Goal: Find specific page/section

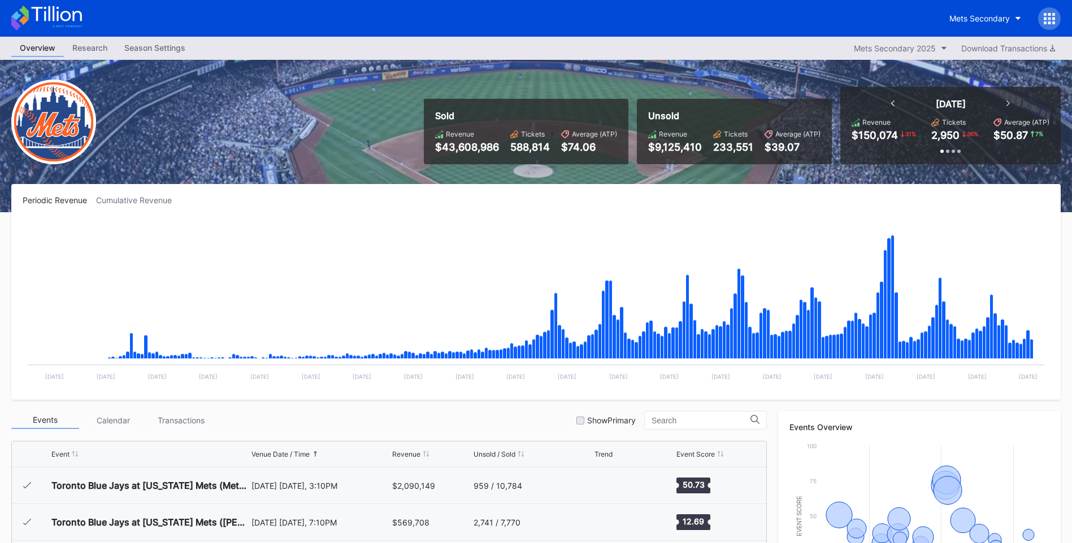
scroll to position [2166, 0]
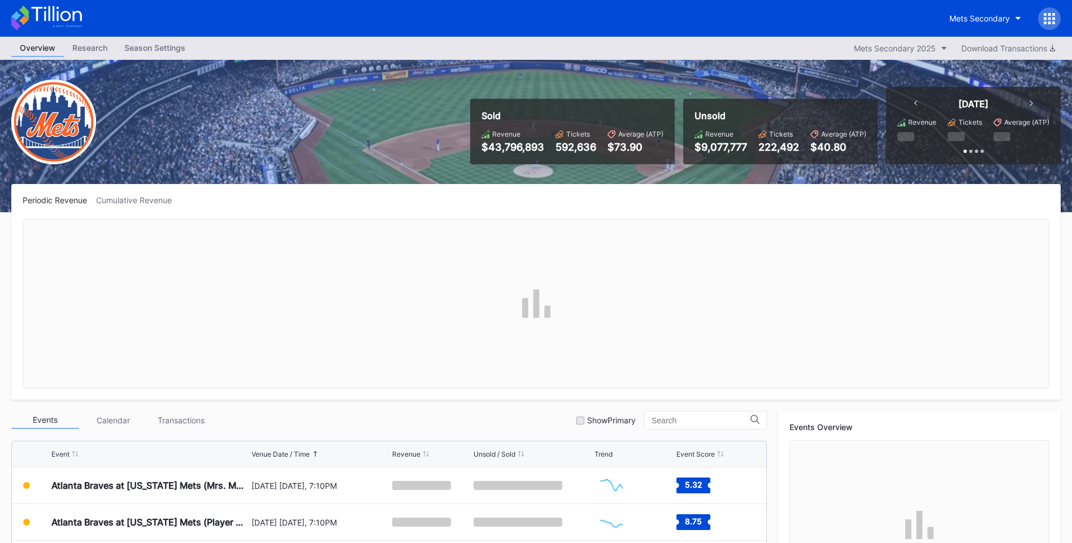
scroll to position [226, 0]
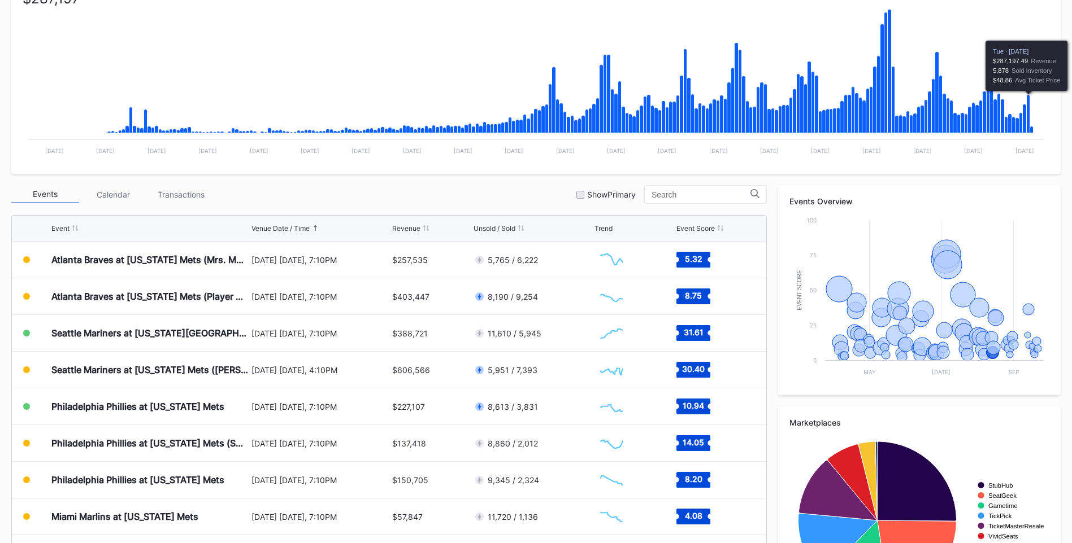
click at [1026, 105] on icon "Chart title" at bounding box center [1027, 114] width 3 height 38
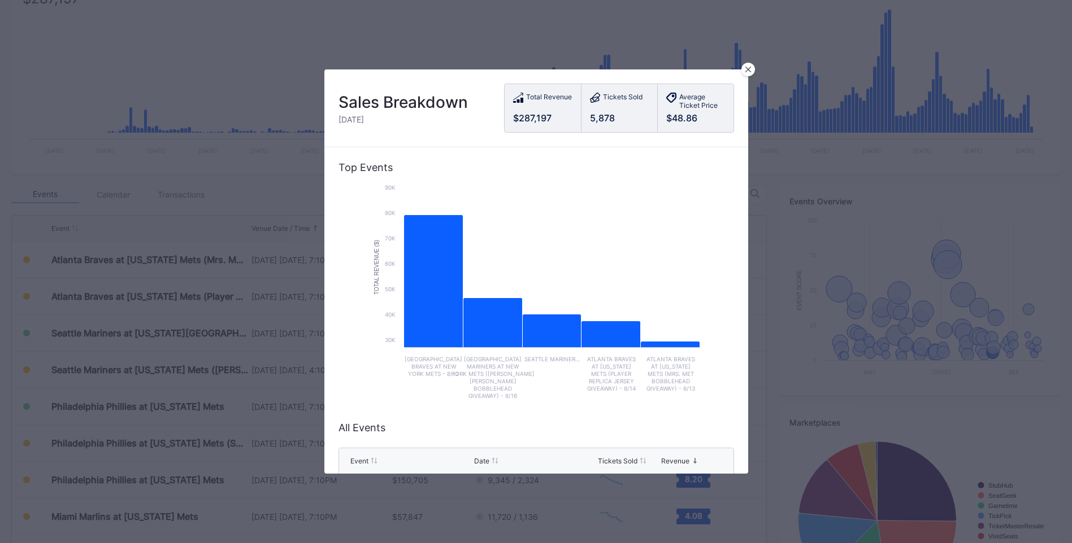
scroll to position [169, 0]
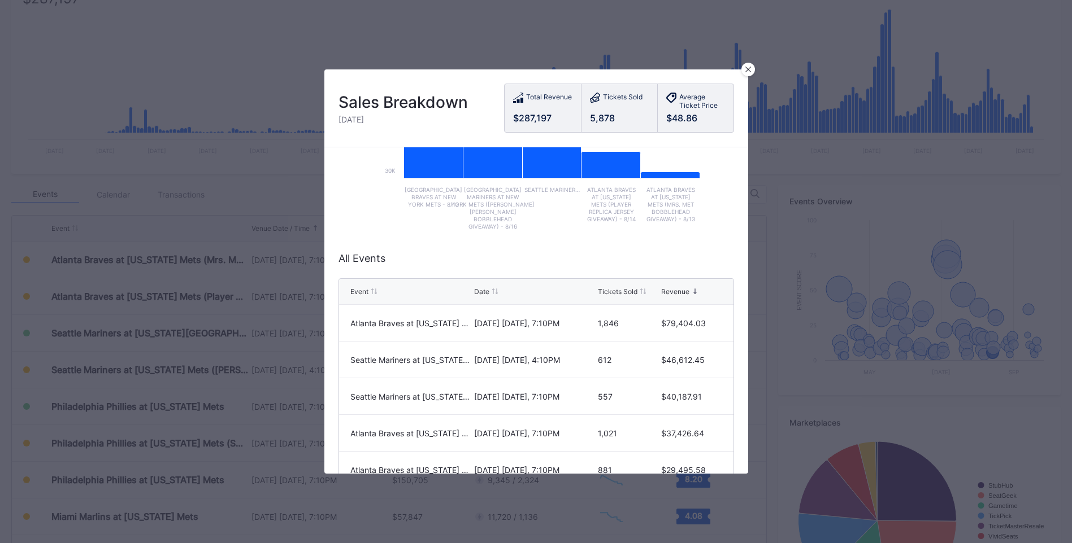
click at [622, 294] on div "Tickets Sold" at bounding box center [618, 292] width 40 height 8
click at [621, 295] on div "Tickets Sold" at bounding box center [618, 292] width 40 height 8
click at [750, 71] on icon at bounding box center [748, 70] width 6 height 6
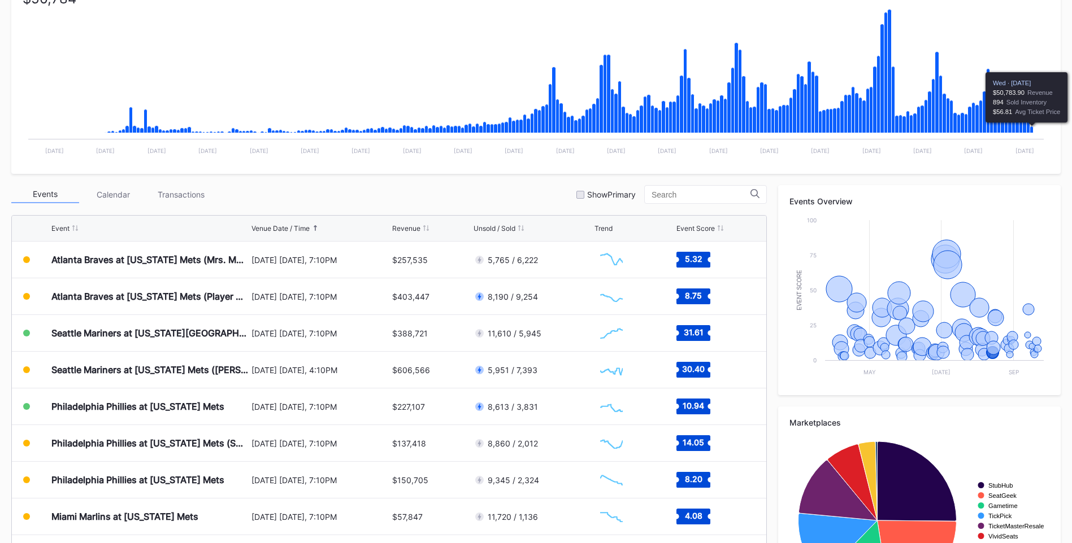
click at [1030, 130] on icon "Chart title" at bounding box center [1031, 130] width 3 height 7
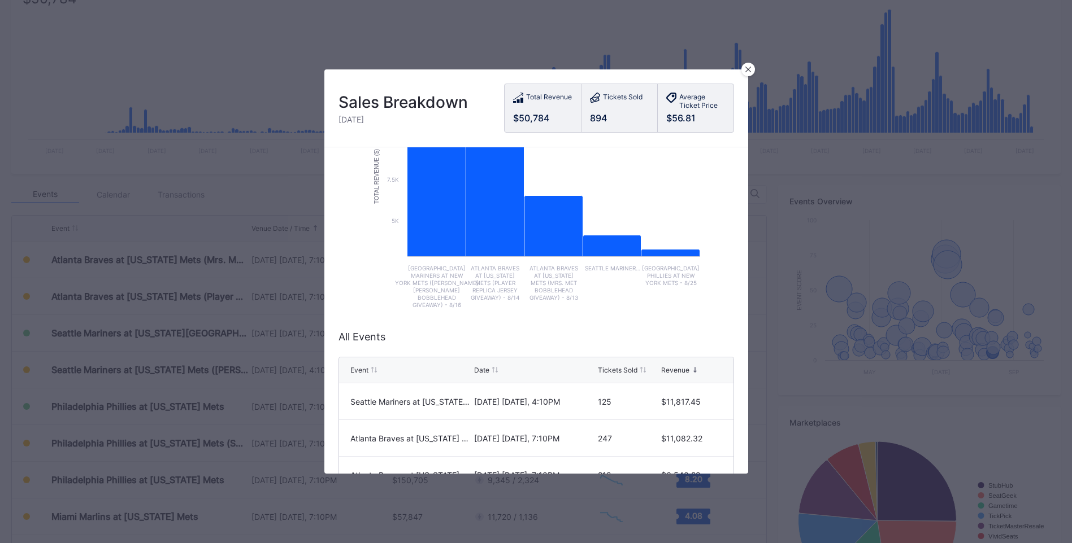
scroll to position [226, 0]
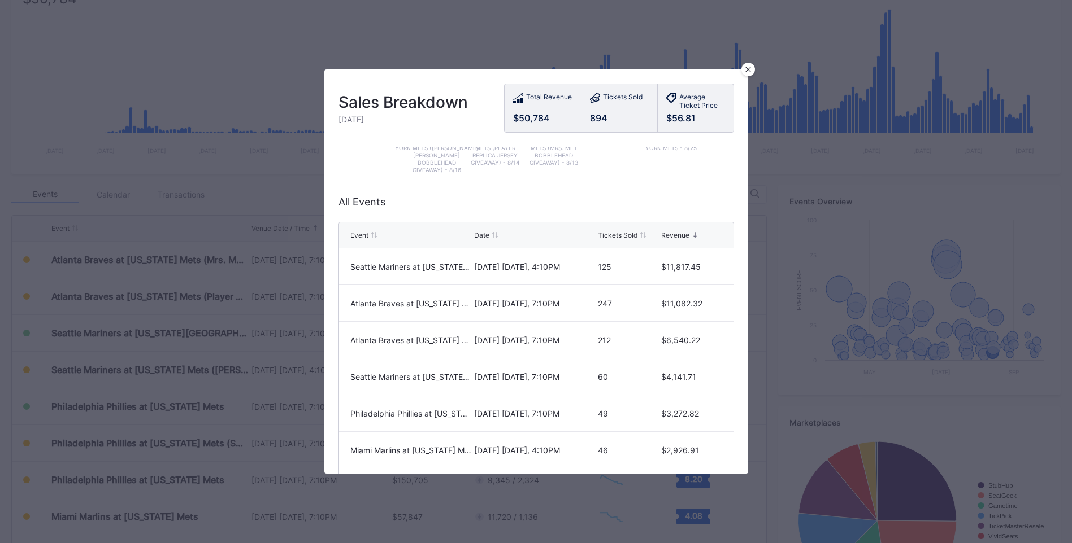
click at [629, 234] on div "Tickets Sold" at bounding box center [618, 235] width 40 height 8
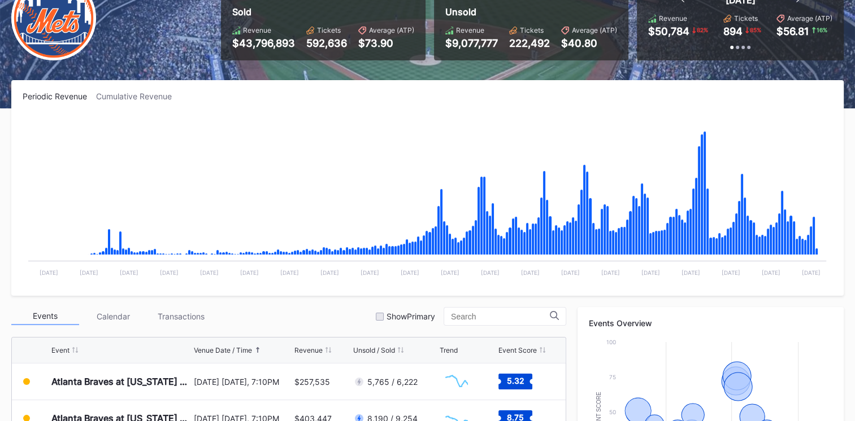
scroll to position [0, 0]
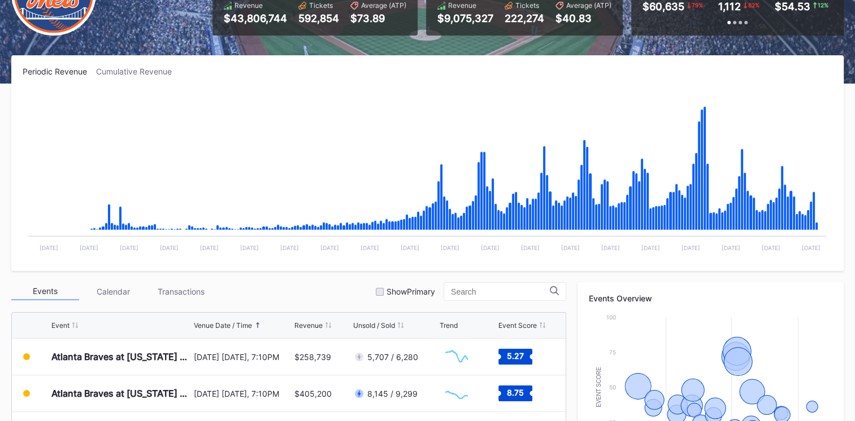
scroll to position [201, 0]
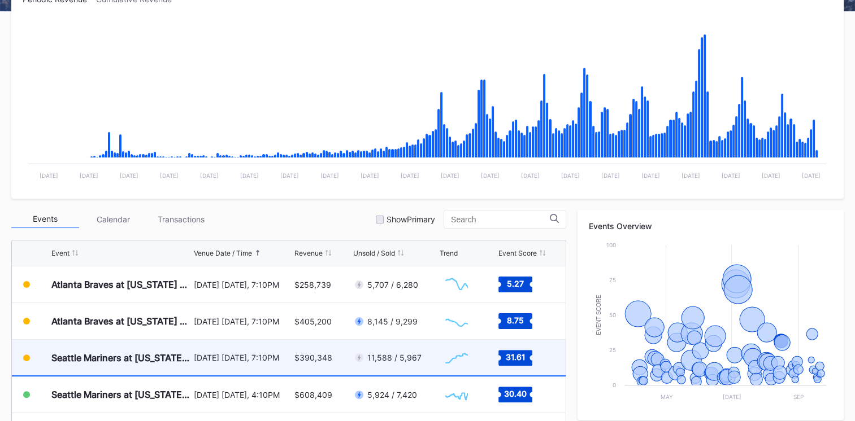
click at [194, 354] on div "[DATE] [DATE], 7:10PM" at bounding box center [243, 358] width 98 height 10
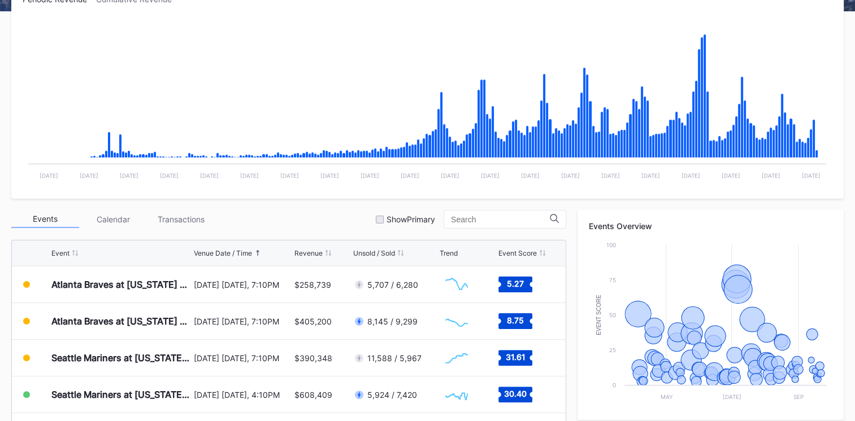
scroll to position [343, 0]
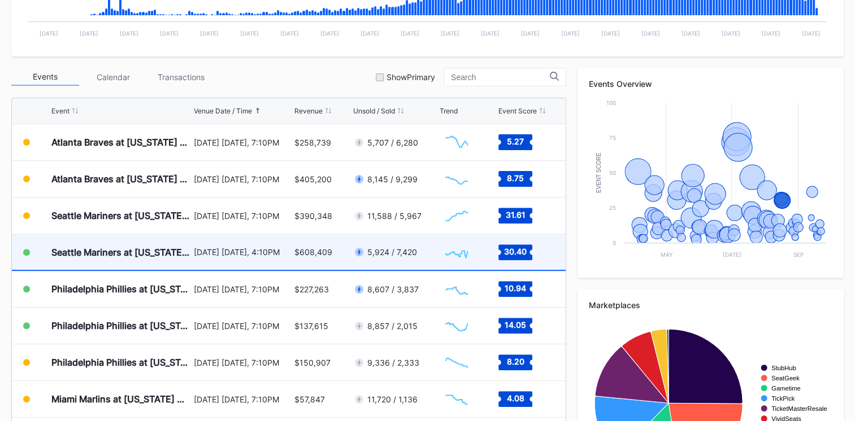
click at [211, 258] on div "[DATE] [DATE], 4:10PM" at bounding box center [243, 252] width 98 height 36
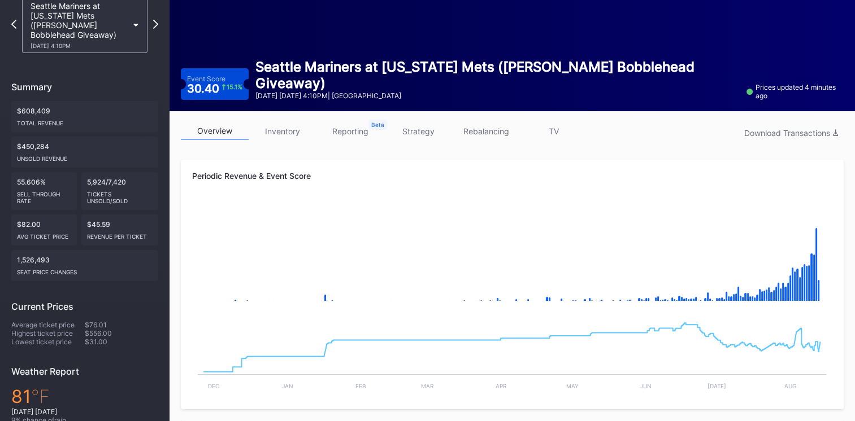
scroll to position [31, 0]
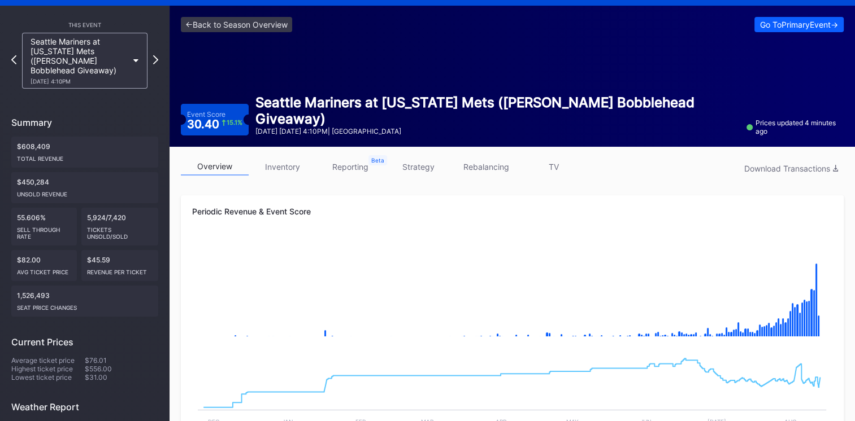
click at [416, 166] on link "strategy" at bounding box center [418, 167] width 68 height 18
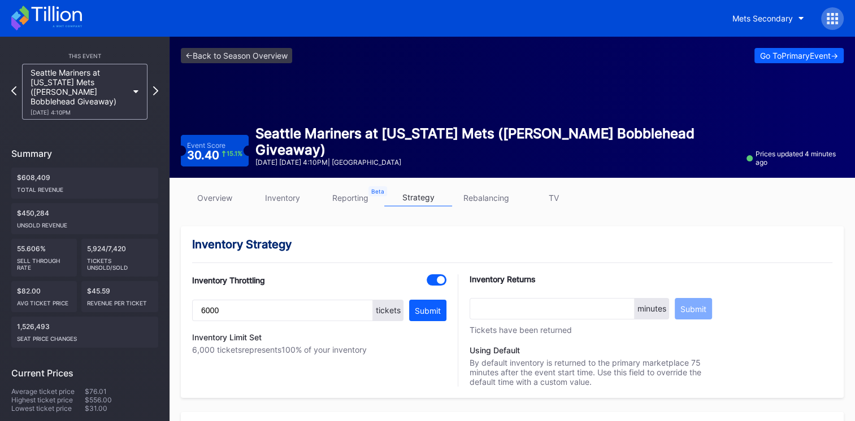
click at [206, 204] on link "overview" at bounding box center [215, 198] width 68 height 18
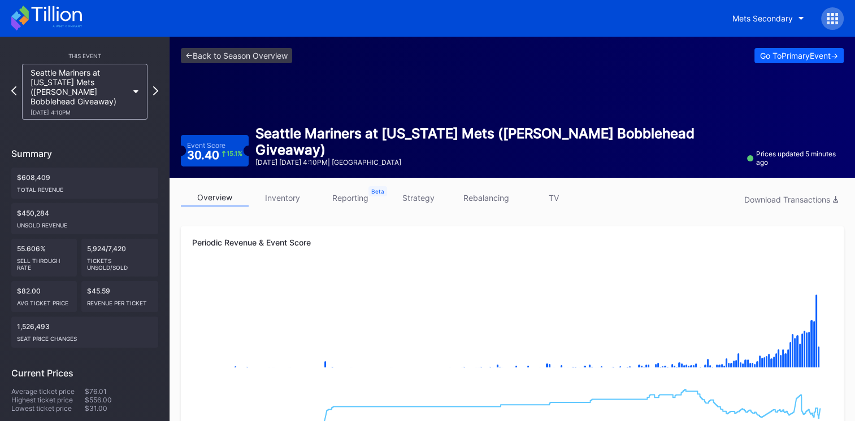
click at [67, 15] on icon at bounding box center [46, 18] width 71 height 25
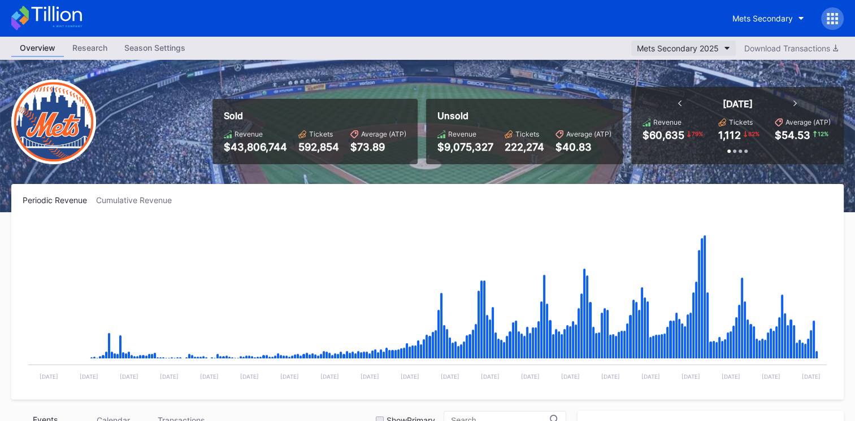
click at [697, 46] on div "Mets Secondary 2025" at bounding box center [678, 48] width 82 height 10
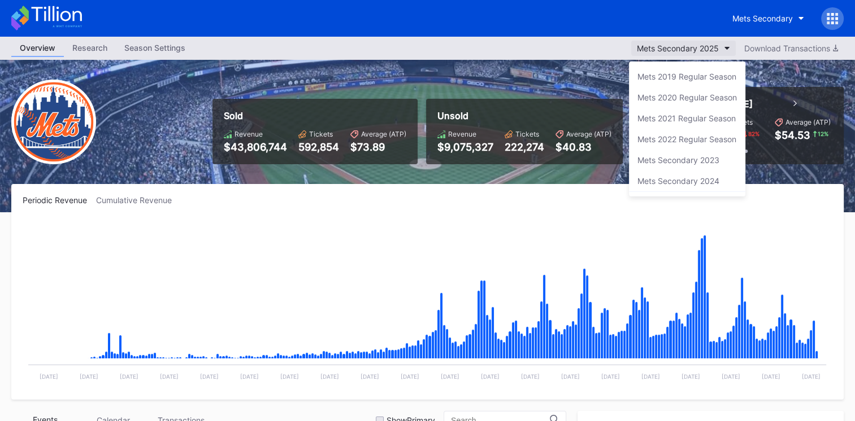
scroll to position [19, 0]
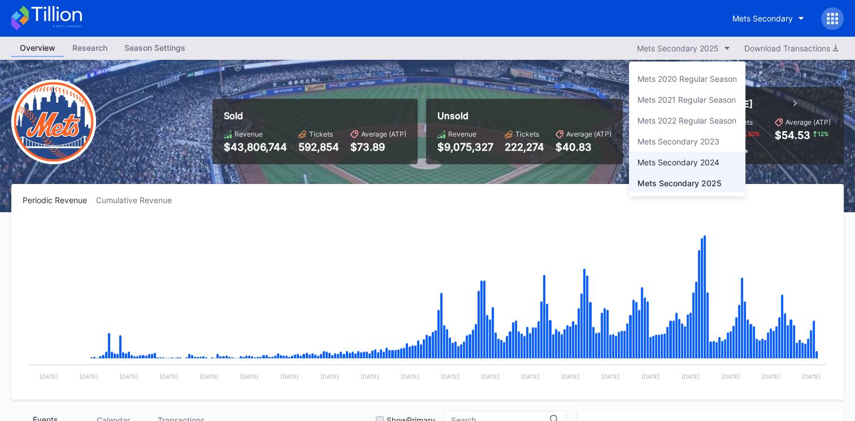
click at [682, 158] on div "Mets Secondary 2024" at bounding box center [678, 163] width 82 height 10
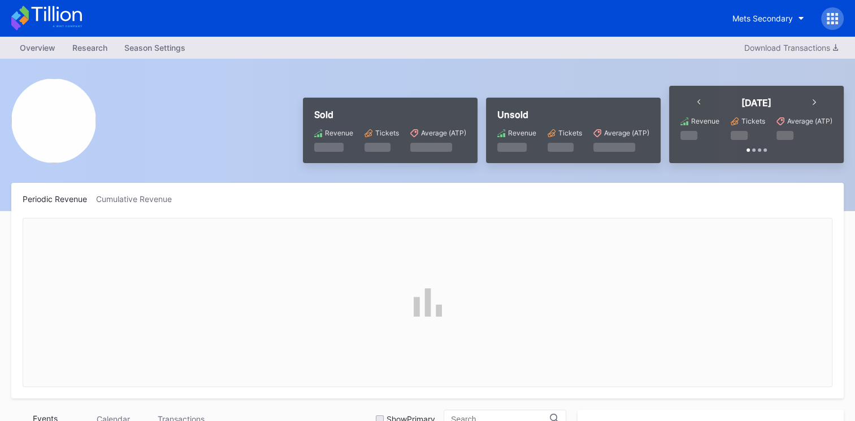
scroll to position [355, 0]
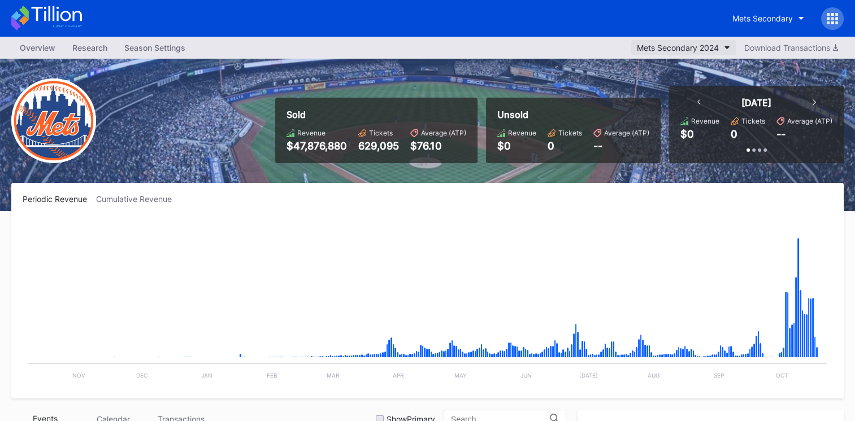
click at [726, 52] on button "Mets Secondary 2024" at bounding box center [683, 47] width 105 height 15
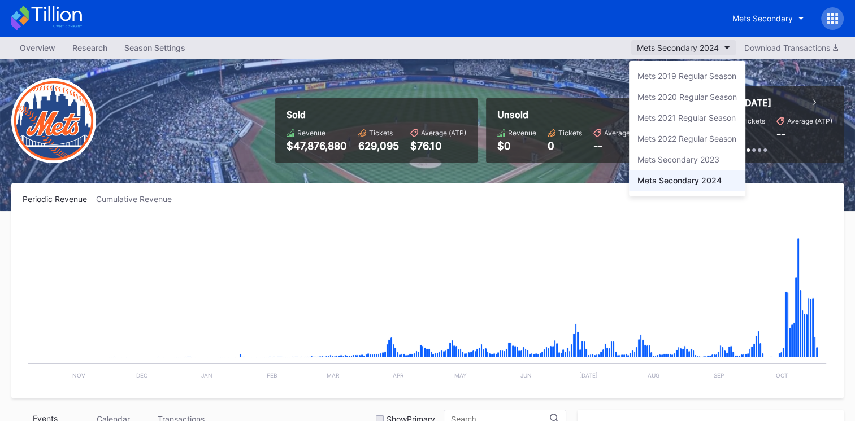
scroll to position [19, 0]
click at [687, 189] on div "Mets Secondary 2025" at bounding box center [687, 182] width 116 height 21
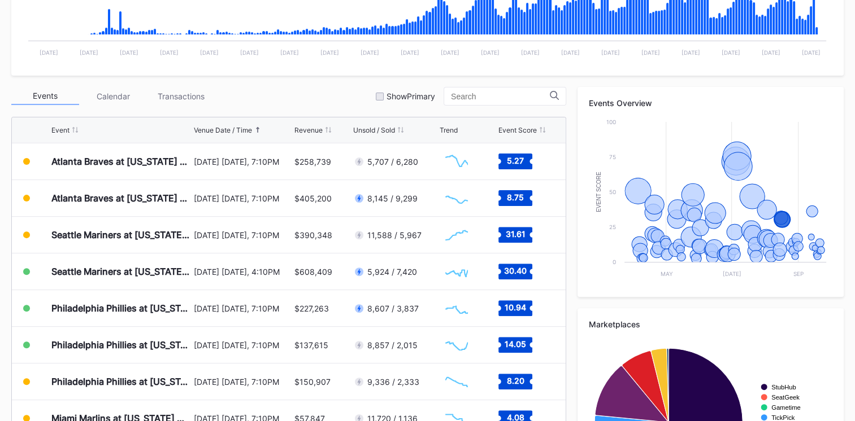
scroll to position [324, 0]
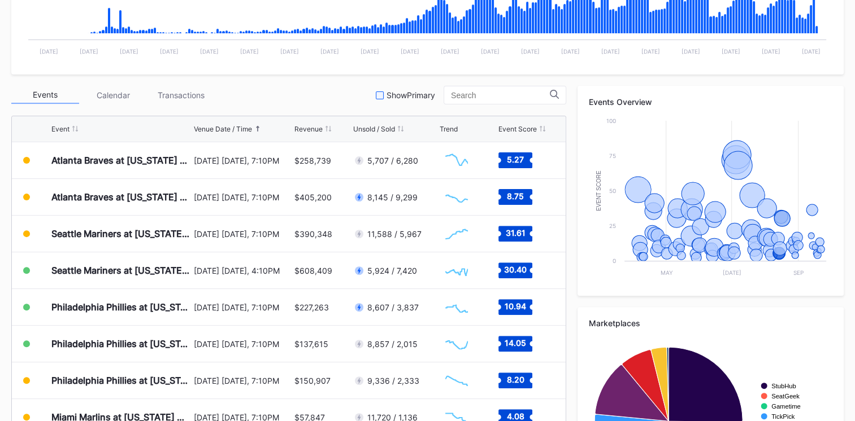
click at [376, 95] on div at bounding box center [380, 96] width 8 height 8
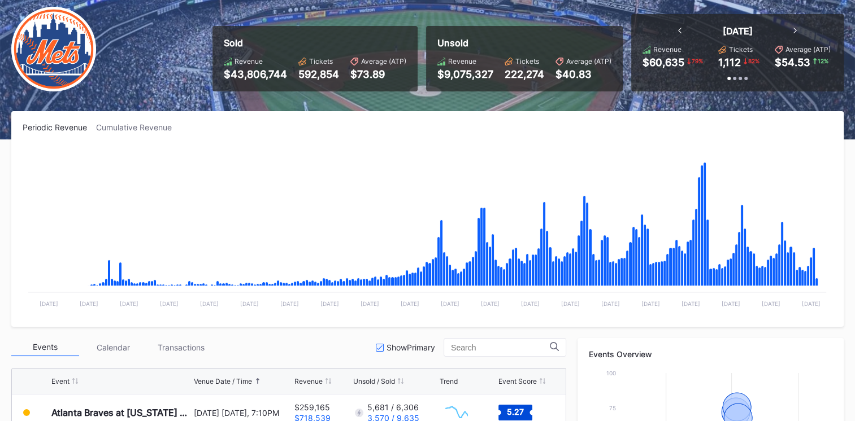
scroll to position [0, 0]
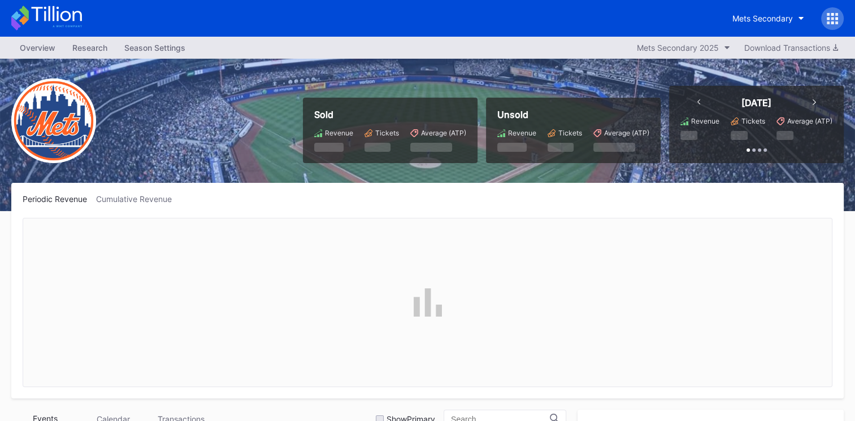
scroll to position [2203, 0]
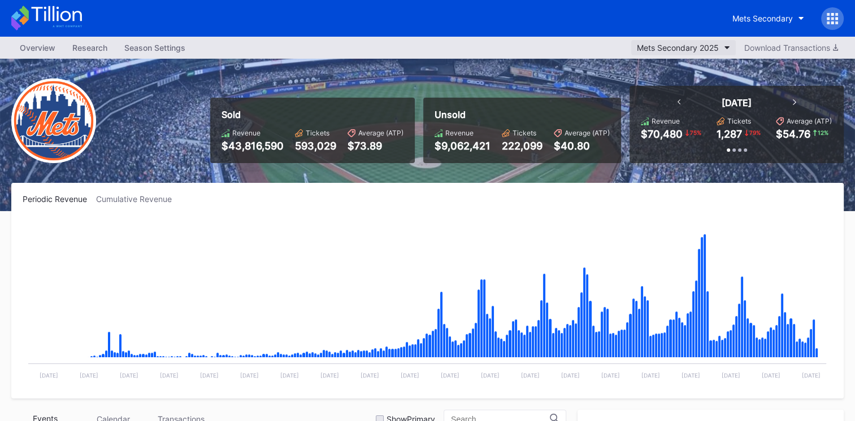
click at [682, 53] on button "Mets Secondary 2025" at bounding box center [683, 47] width 105 height 15
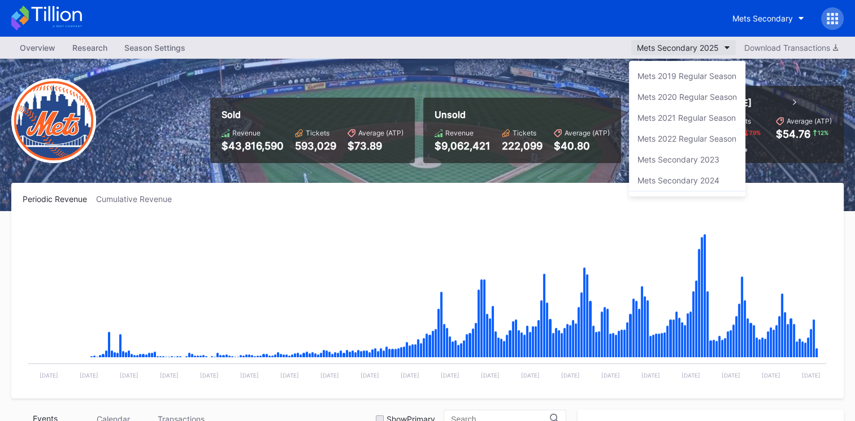
scroll to position [19, 0]
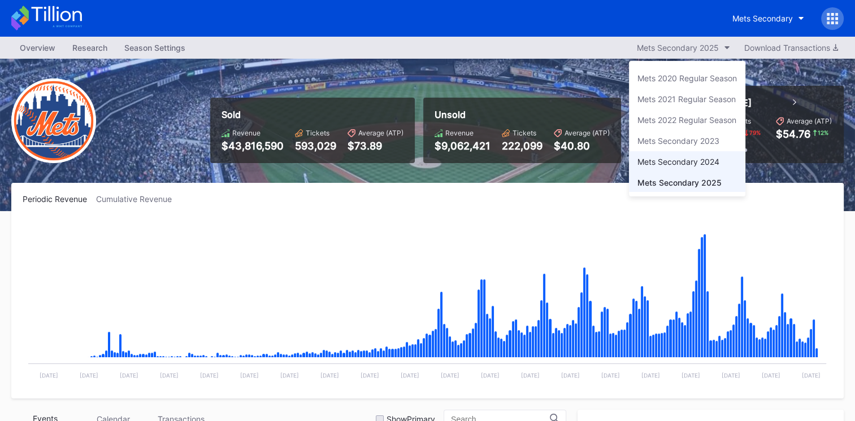
click at [666, 169] on div "Mets Secondary 2024" at bounding box center [687, 161] width 116 height 21
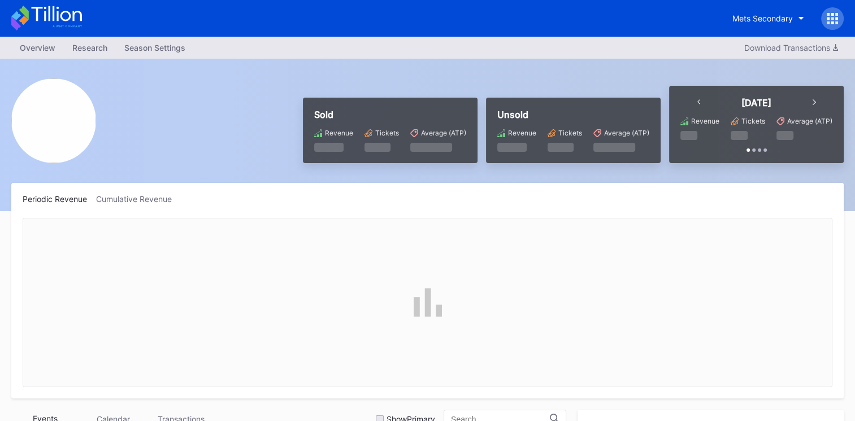
scroll to position [355, 0]
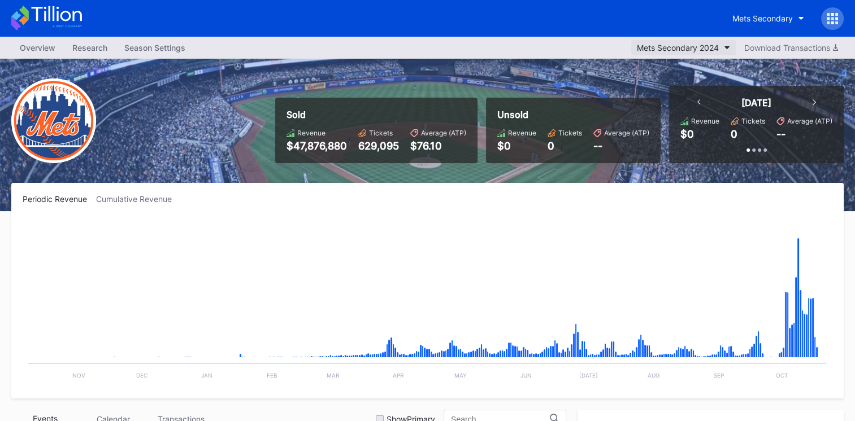
click at [708, 46] on div "Mets Secondary 2024" at bounding box center [678, 48] width 82 height 10
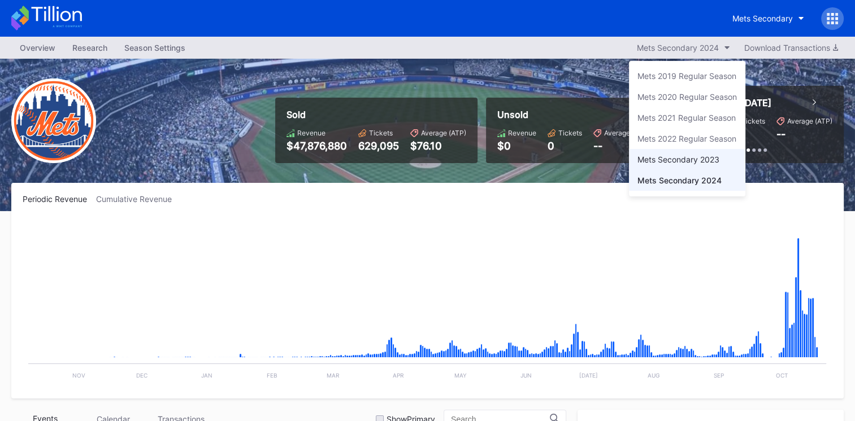
scroll to position [19, 0]
click at [677, 180] on div "Mets Secondary 2025" at bounding box center [678, 183] width 82 height 10
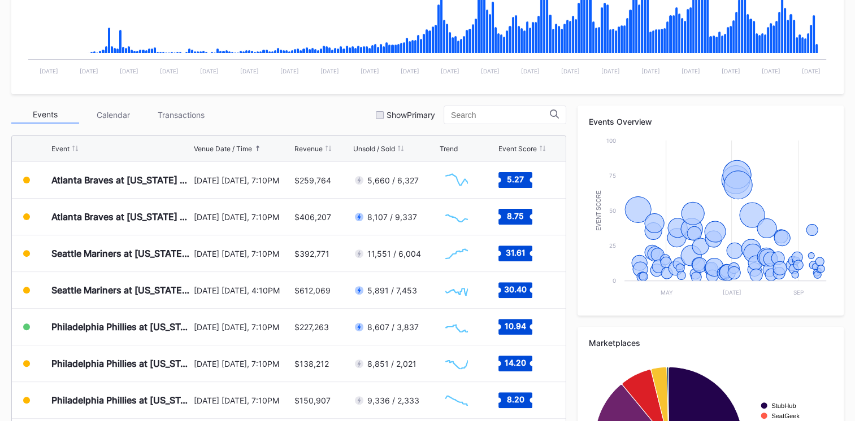
scroll to position [309, 0]
